Goal: Task Accomplishment & Management: Manage account settings

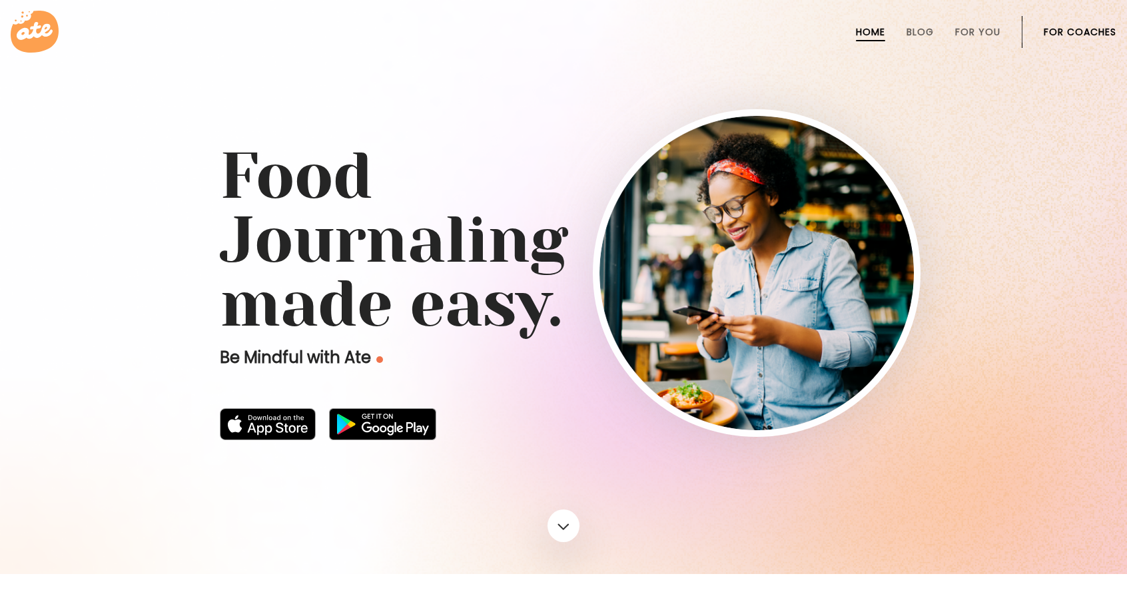
click at [1101, 35] on link "For Coaches" at bounding box center [1079, 32] width 73 height 11
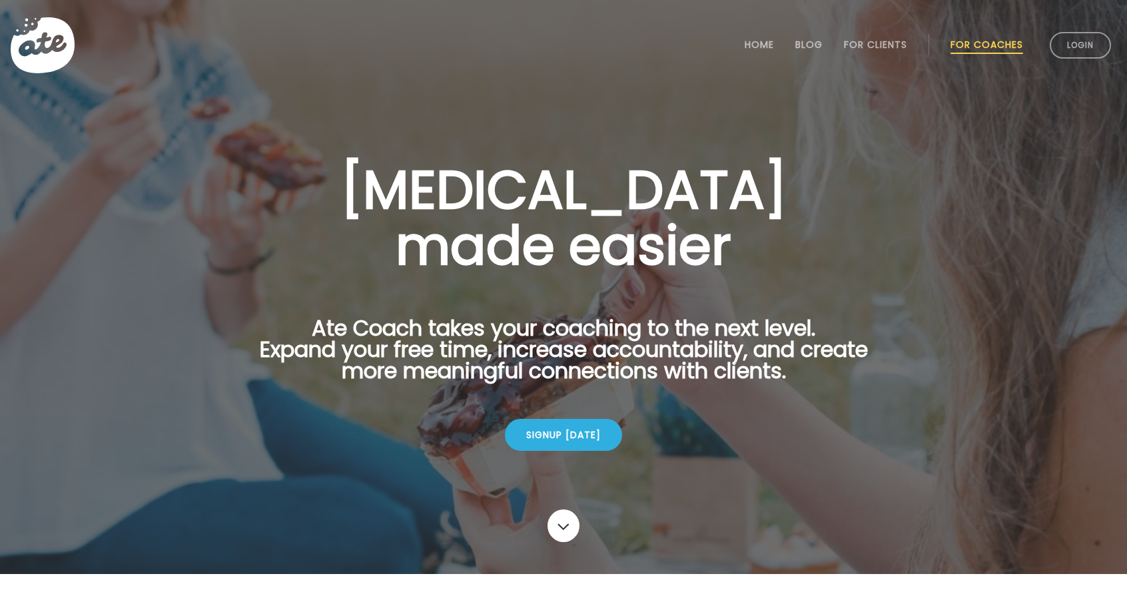
click at [1101, 35] on link "Login" at bounding box center [1079, 45] width 61 height 27
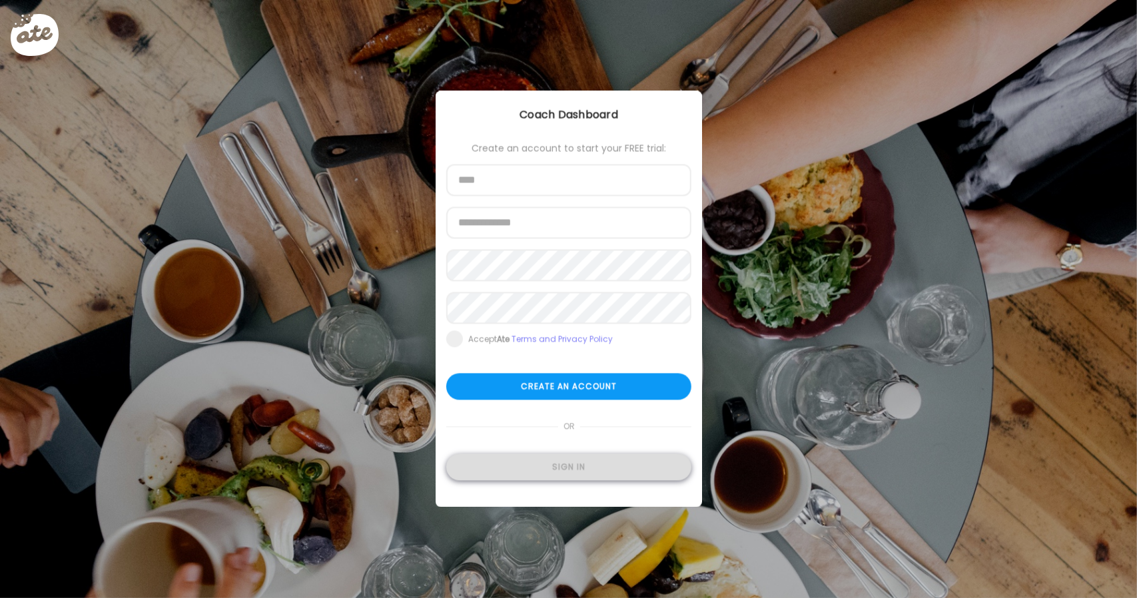
type input "**********"
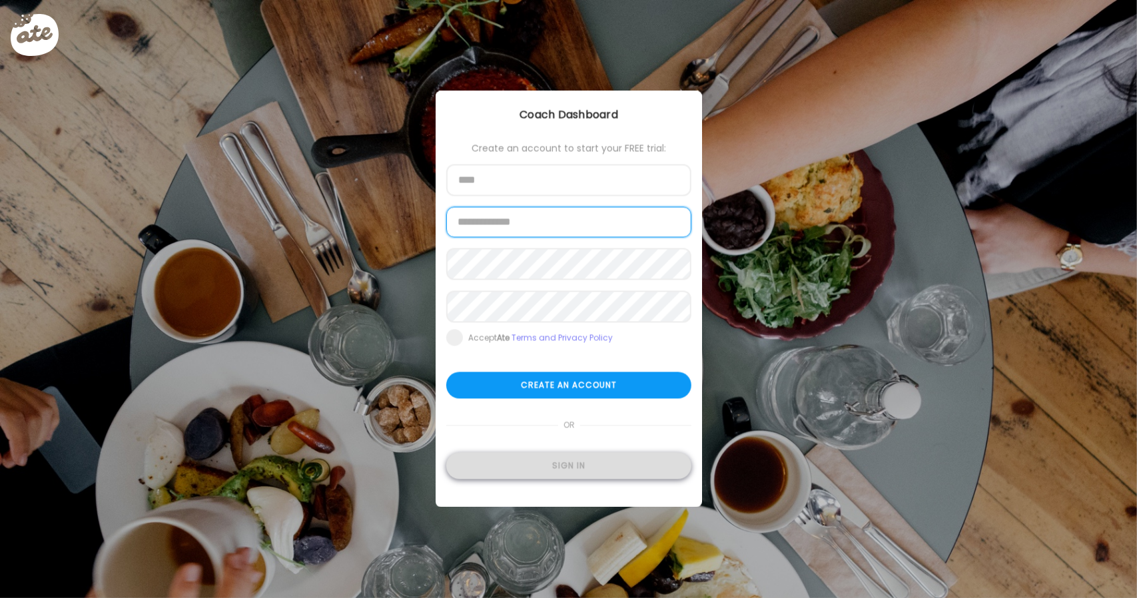
type input "**********"
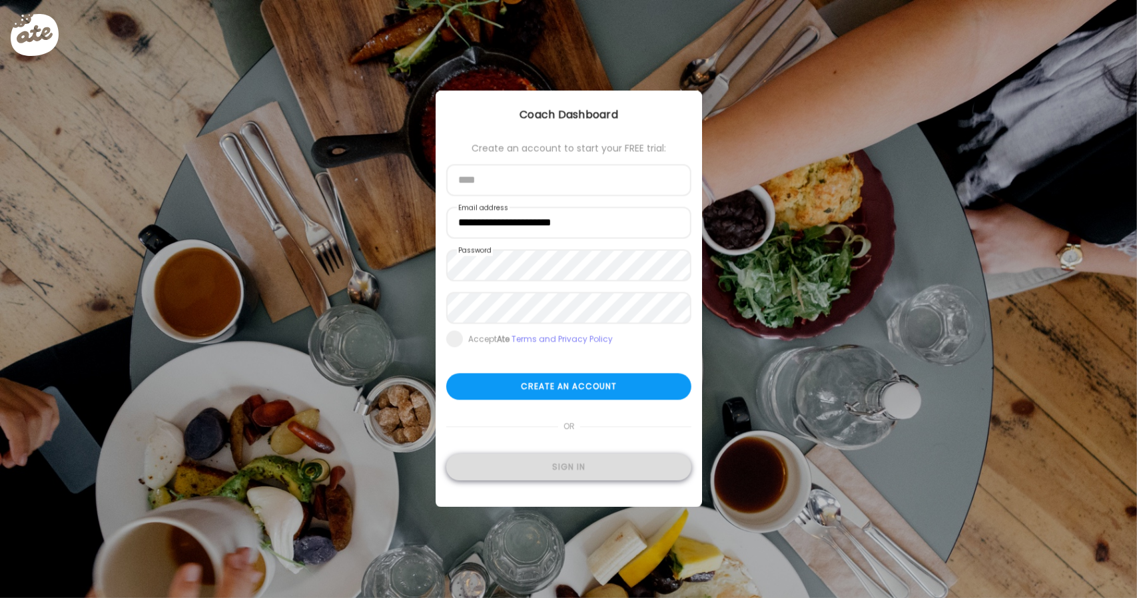
click at [567, 463] on div "Sign in" at bounding box center [568, 467] width 245 height 27
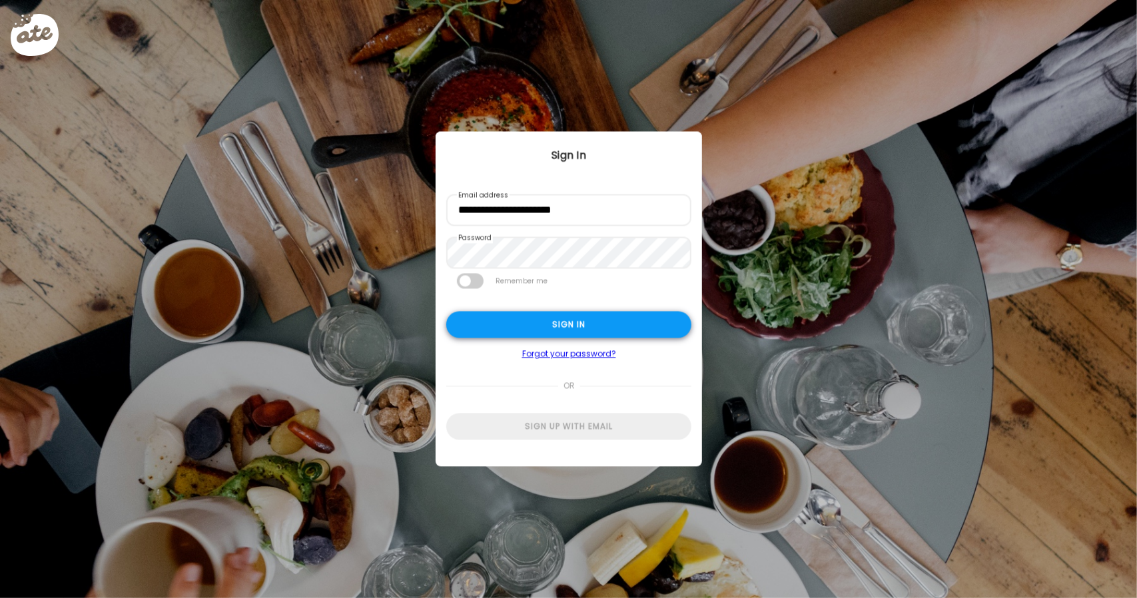
click at [612, 318] on div "Sign in" at bounding box center [568, 325] width 245 height 27
type input "**********"
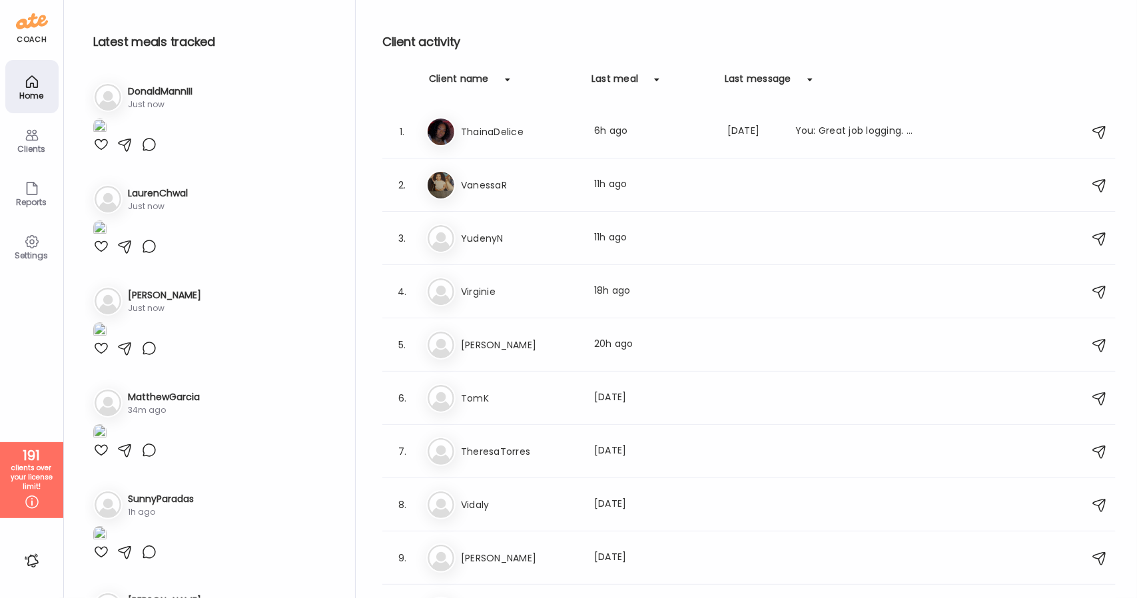
click at [41, 144] on div "Clients" at bounding box center [32, 148] width 48 height 9
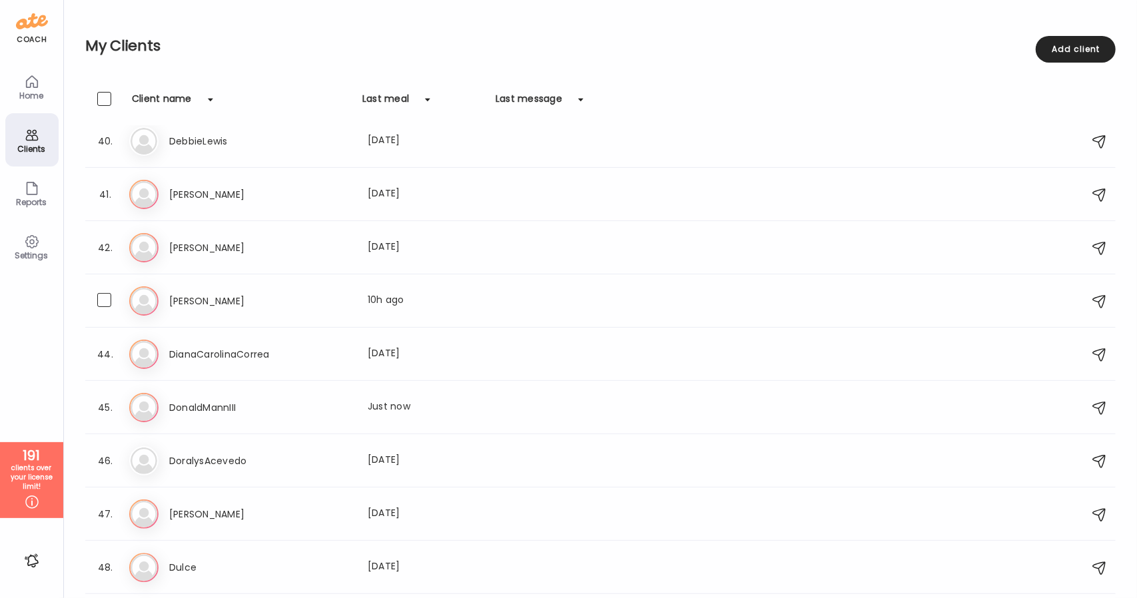
scroll to position [2089, 0]
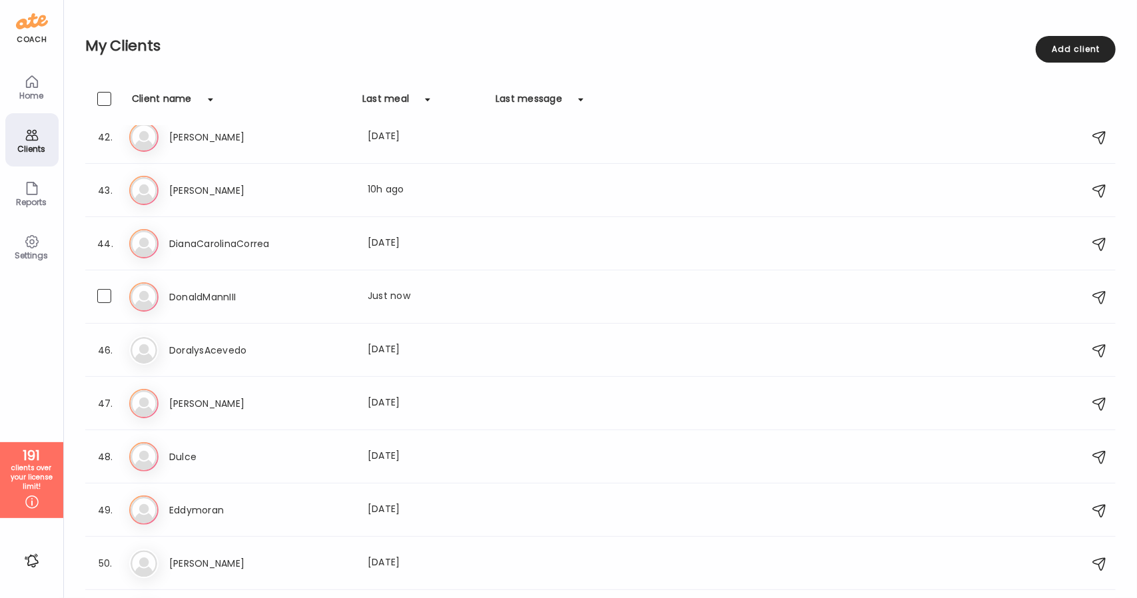
click at [282, 292] on h3 "DonaldMannIII" at bounding box center [227, 297] width 117 height 16
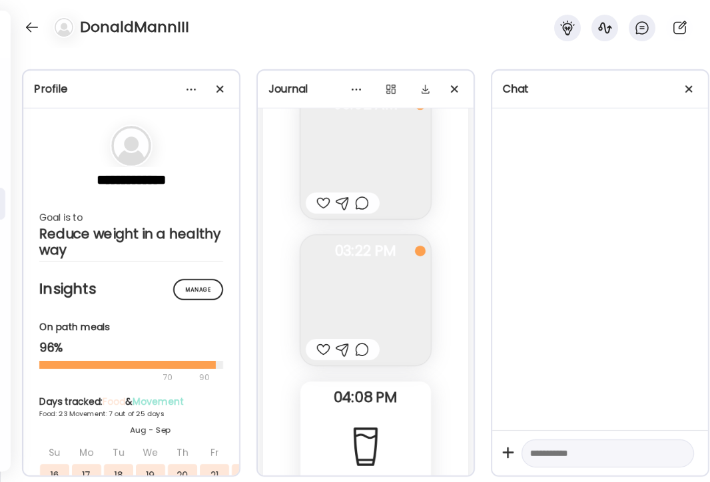
scroll to position [27121, 0]
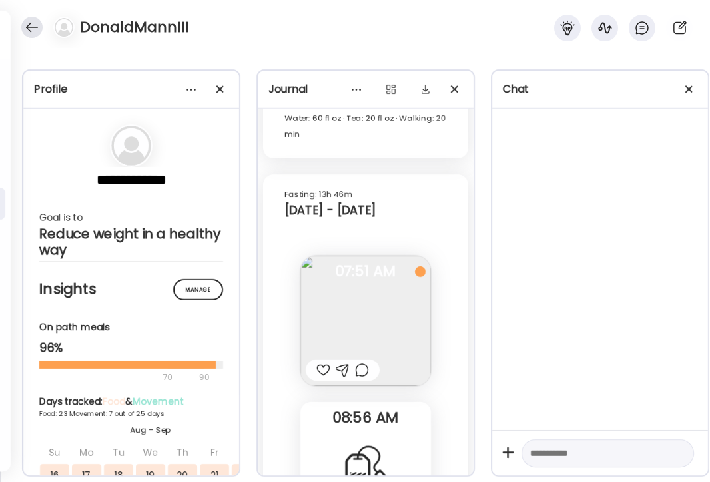
click at [25, 32] on div at bounding box center [31, 27] width 21 height 21
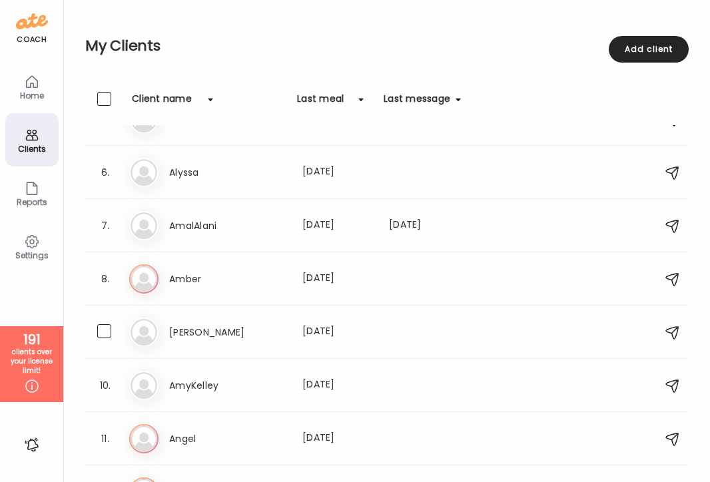
scroll to position [246, 0]
click at [23, 148] on div "Clients" at bounding box center [32, 148] width 48 height 9
click at [21, 85] on div "Home" at bounding box center [31, 86] width 53 height 53
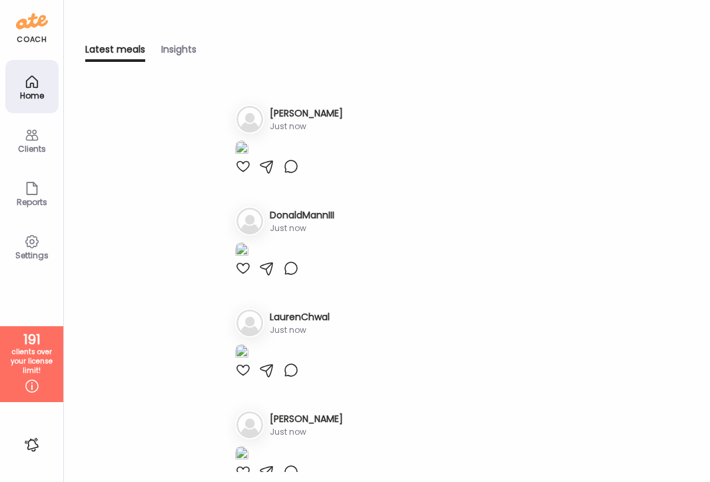
click at [27, 148] on div "Clients" at bounding box center [32, 148] width 48 height 9
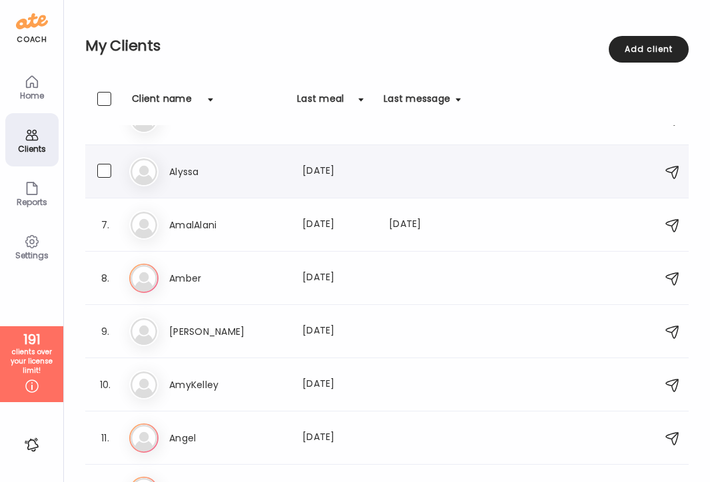
scroll to position [0, 0]
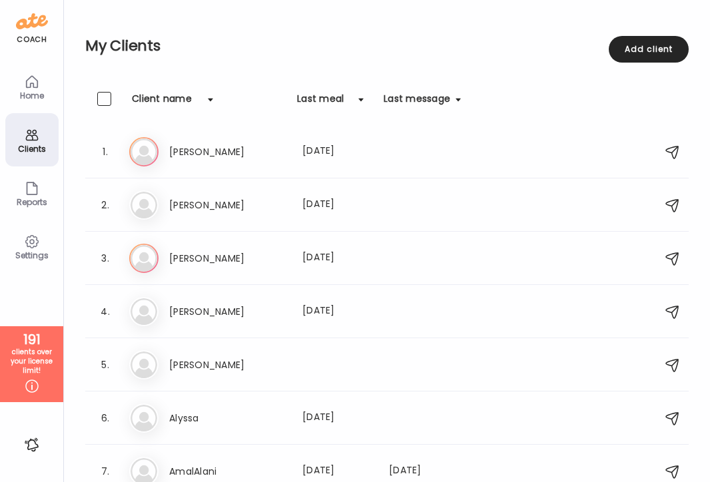
click at [321, 99] on div "Last meal" at bounding box center [320, 102] width 47 height 21
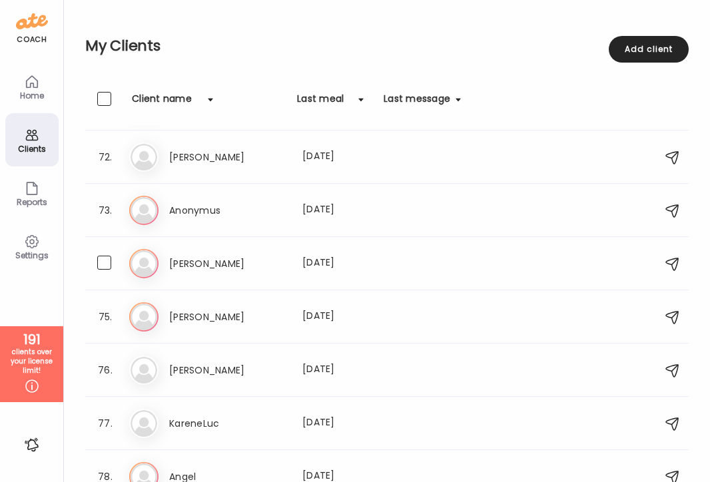
scroll to position [3911, 0]
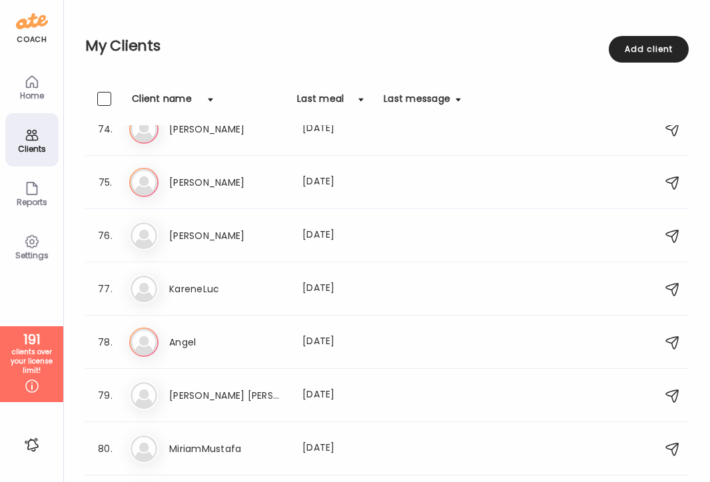
click at [32, 105] on div "Home" at bounding box center [31, 86] width 53 height 53
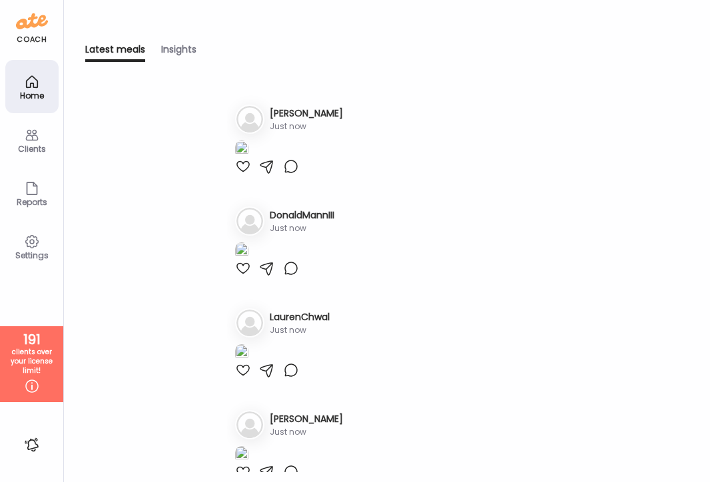
click at [33, 140] on icon at bounding box center [32, 135] width 16 height 16
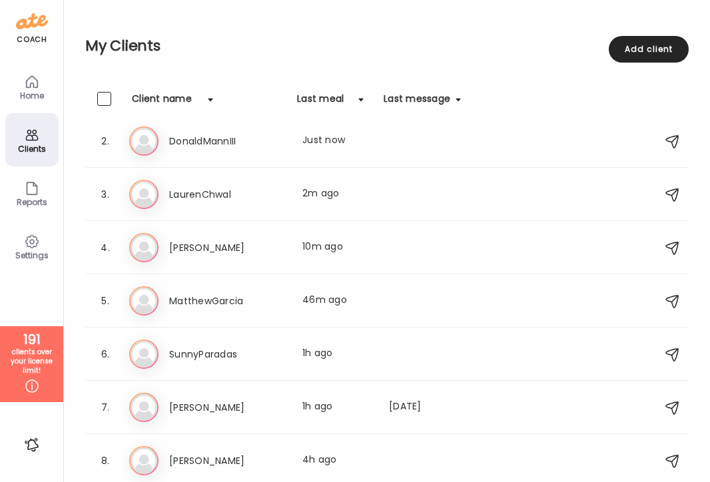
scroll to position [0, 0]
